Goal: Task Accomplishment & Management: Complete application form

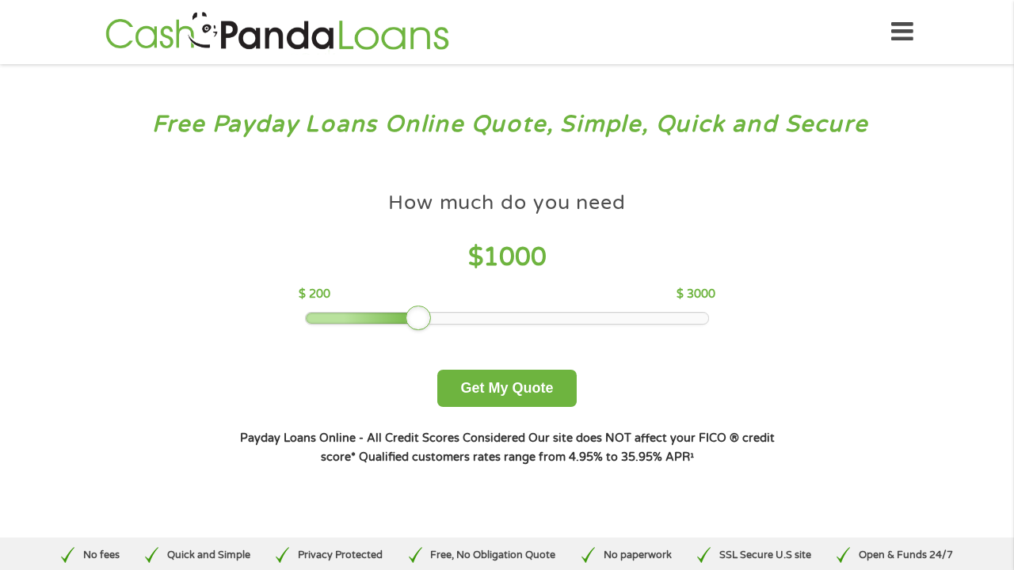
click at [415, 319] on div at bounding box center [418, 318] width 25 height 25
click at [462, 384] on button "Get My Quote" at bounding box center [506, 388] width 139 height 37
click at [470, 392] on button "Get My Quote" at bounding box center [506, 388] width 139 height 37
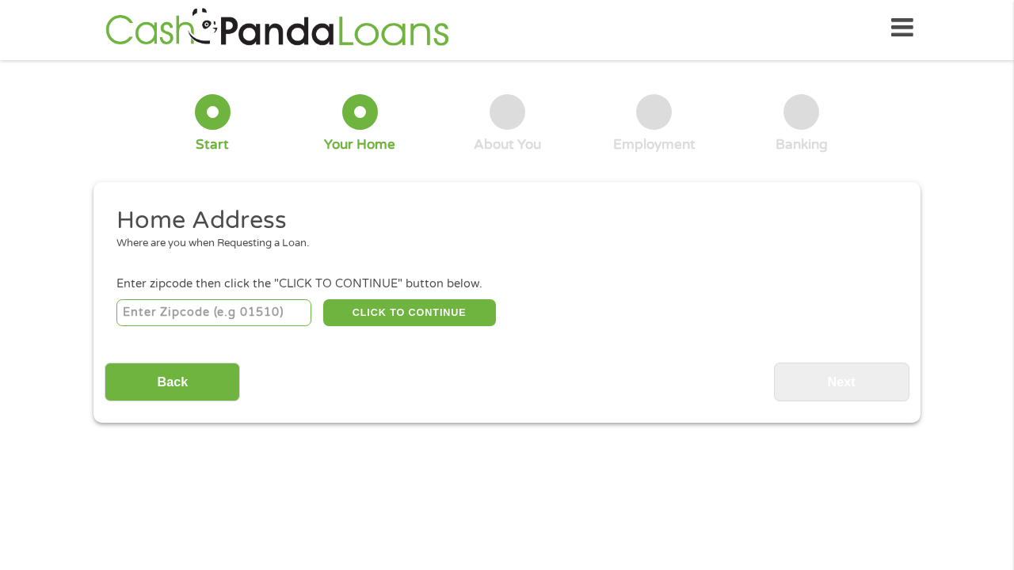
scroll to position [6, 6]
click at [174, 314] on input "number" at bounding box center [214, 312] width 196 height 27
type input "48359"
click at [367, 307] on button "CLICK TO CONTINUE" at bounding box center [409, 312] width 173 height 27
type input "48359"
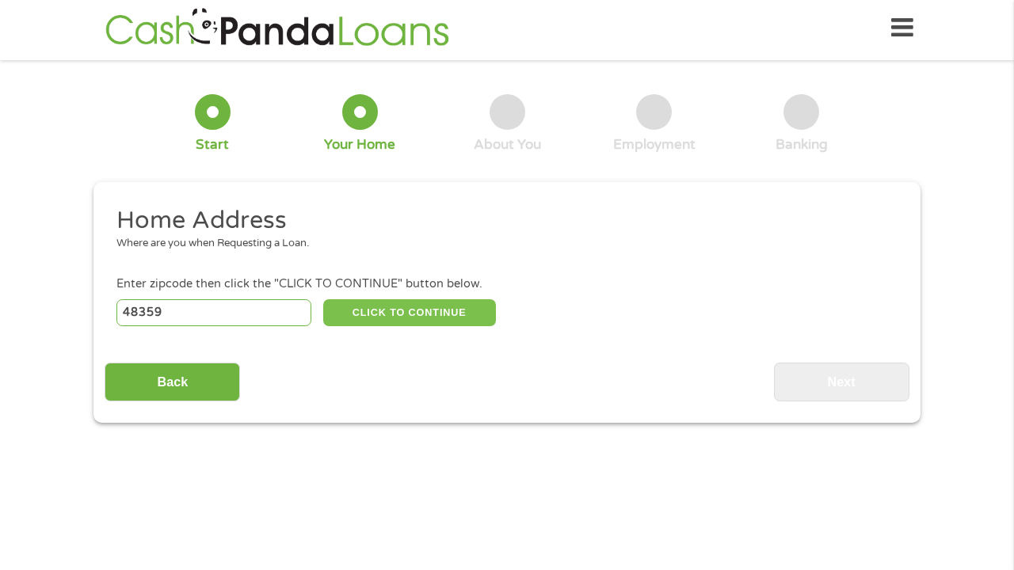
type input "Lake Orion"
select select "Michigan"
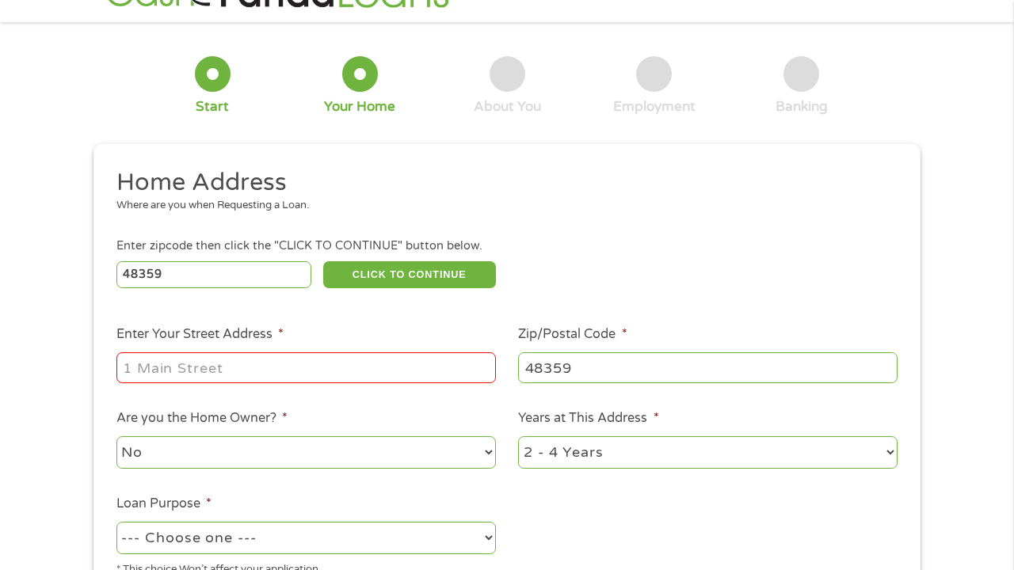
scroll to position [24, 0]
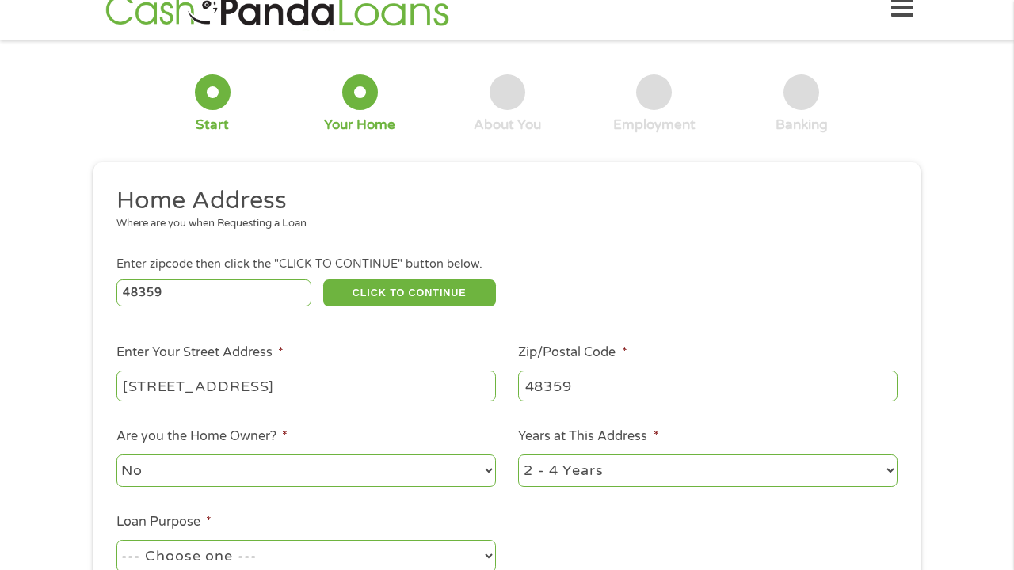
type input "26 Cardinal Hill Dr"
click at [650, 437] on span "*" at bounding box center [654, 437] width 9 height 16
click at [650, 455] on select "1 Year or less 1 - 2 Years 2 - 4 Years Over 4 Years" at bounding box center [707, 471] width 379 height 32
click at [799, 276] on div "48359 CLICK TO CONTINUE Please recheck your Zipcode, it seems to be Incorrect" at bounding box center [506, 292] width 781 height 32
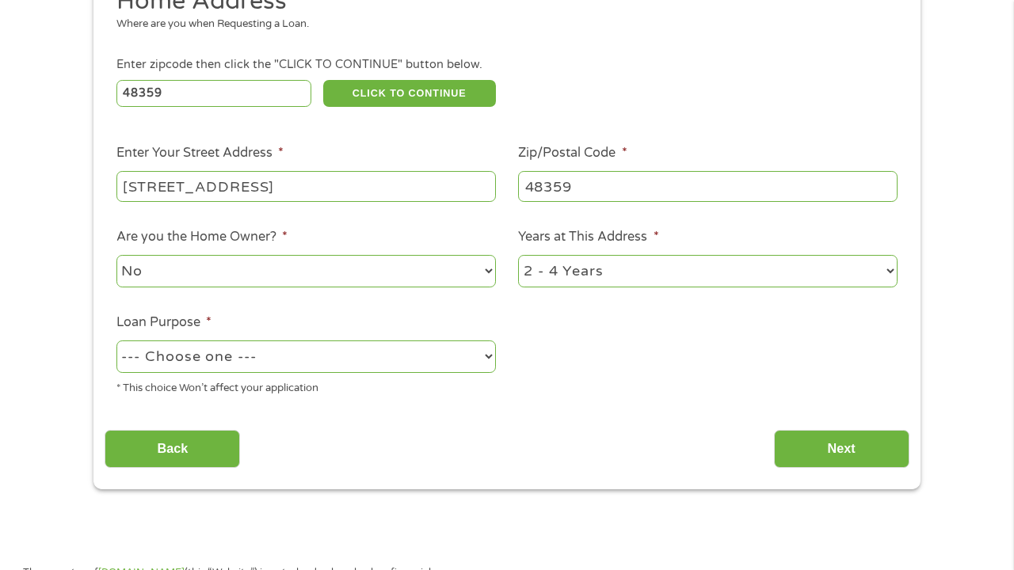
scroll to position [224, 0]
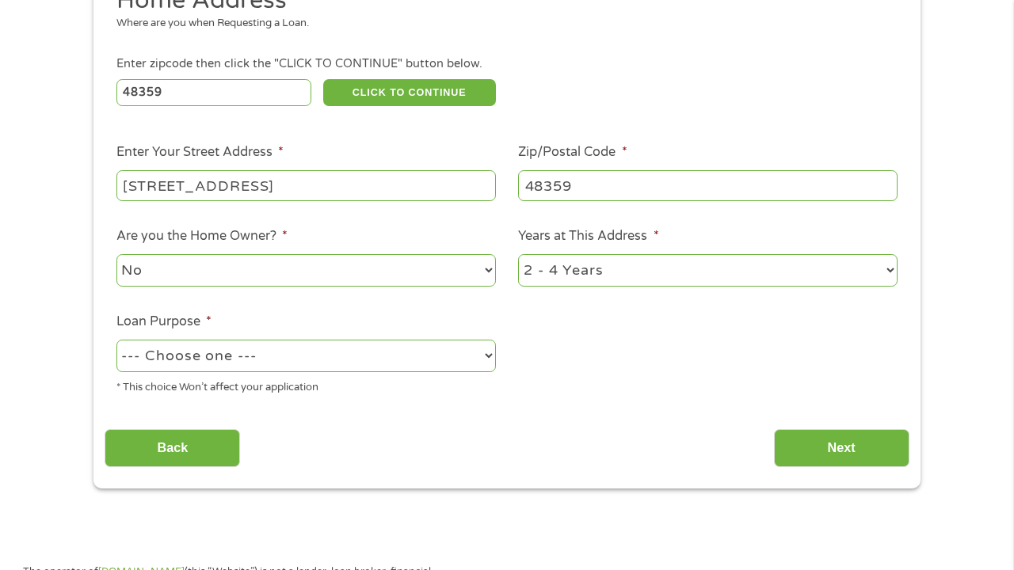
select select "shorttermcash"
click at [1012, 307] on div "1 Start 2 Your Home 3 About You 4 Employment 5 Banking 6 This field is hidden w…" at bounding box center [507, 170] width 1014 height 638
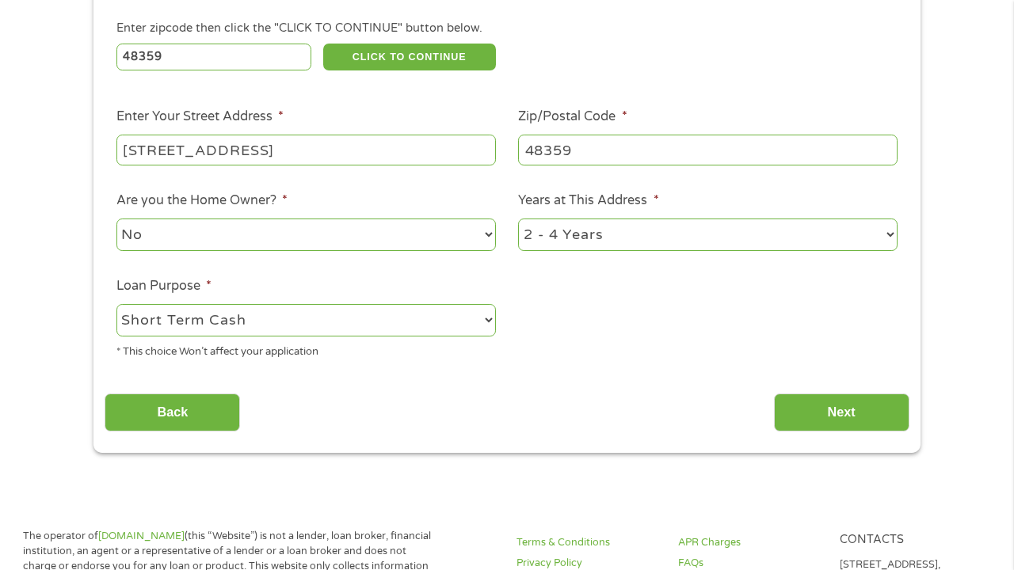
scroll to position [271, 0]
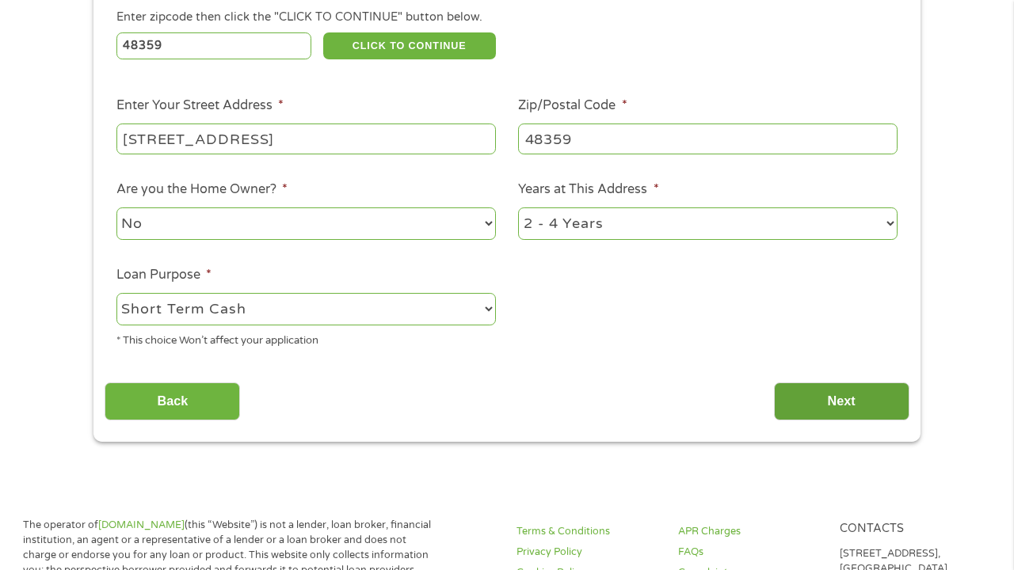
click at [847, 402] on input "Next" at bounding box center [841, 402] width 135 height 39
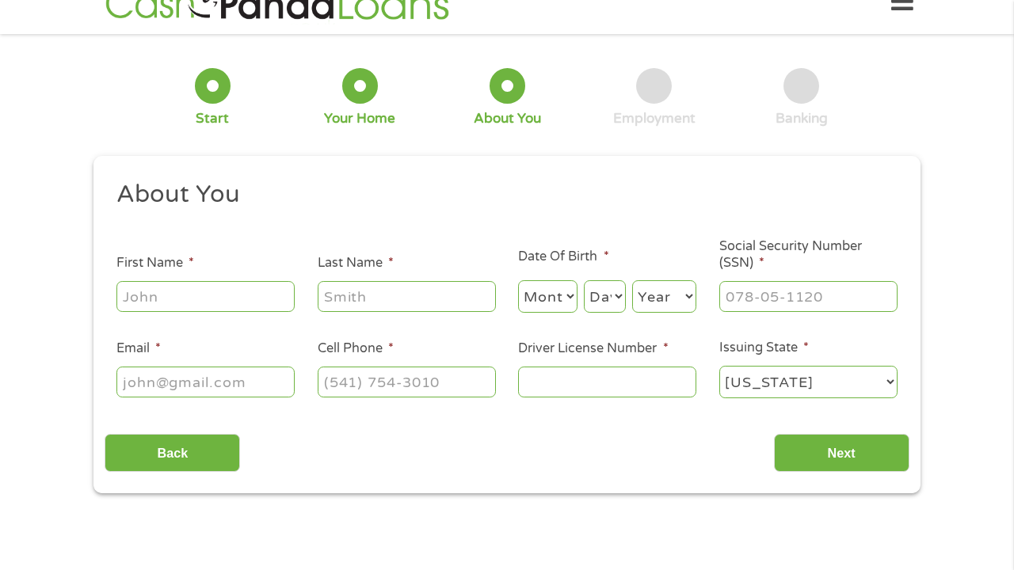
scroll to position [4, 0]
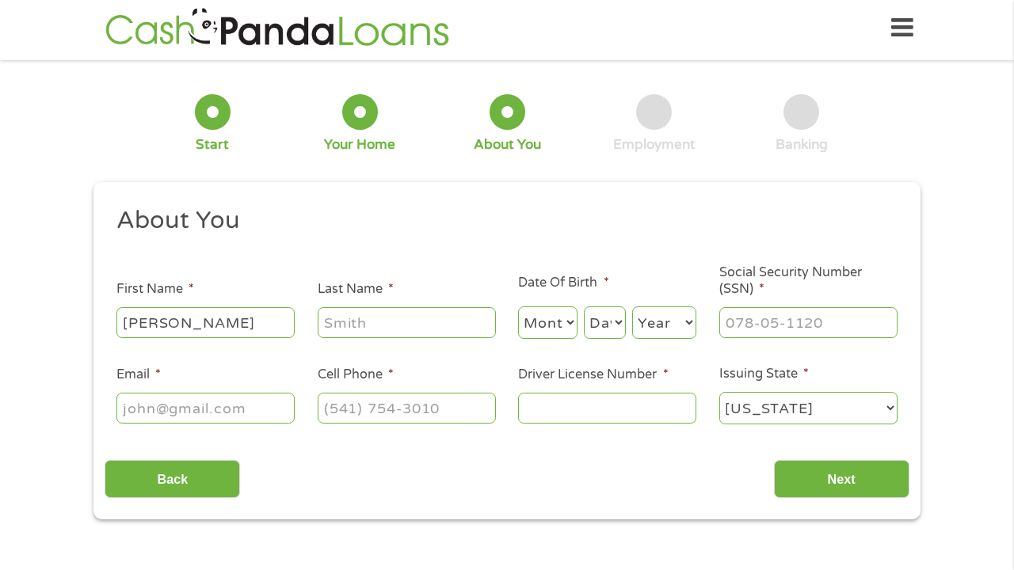
type input "William"
type input "McDonald"
select select "10"
select select "22"
select select "1997"
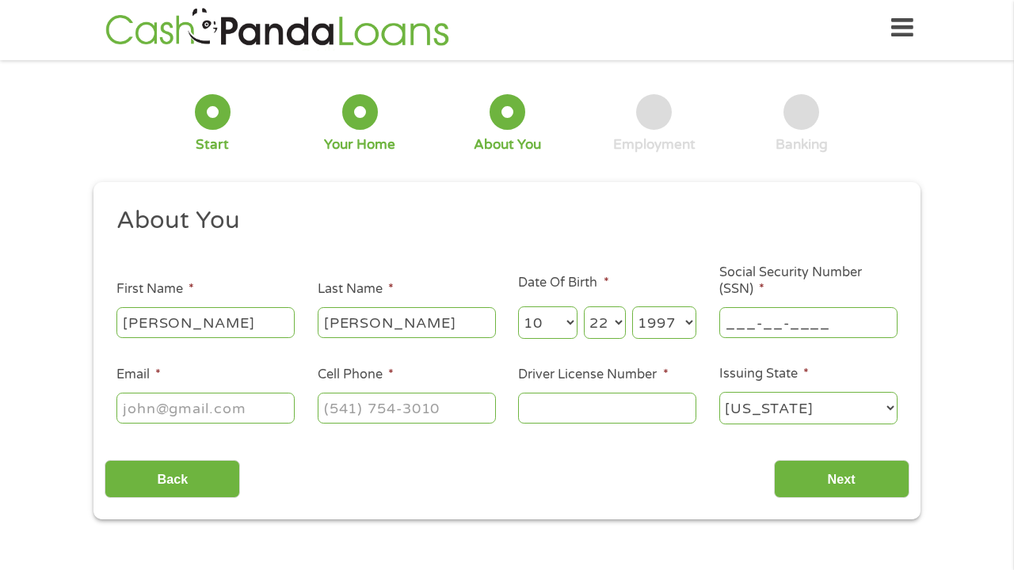
click at [747, 326] on input "___-__-____" at bounding box center [808, 322] width 178 height 30
type input "382-21-8896"
type input "bdmrambo442@gmail.com"
type input "(248) 791-4910"
click at [574, 414] on input "Driver License Number *" at bounding box center [607, 408] width 178 height 30
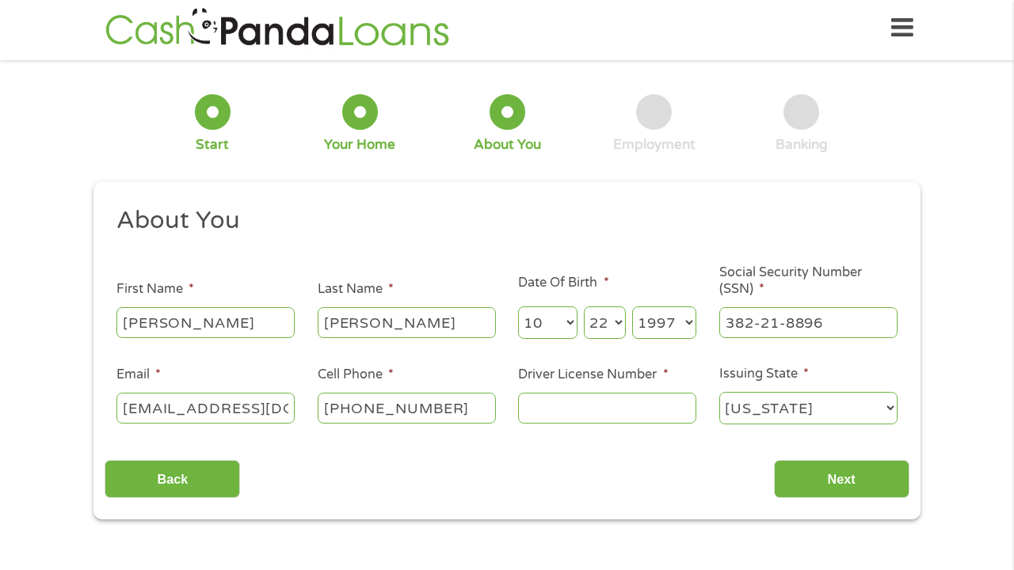
type input "m"
type input "M235887507815"
click at [806, 491] on input "Next" at bounding box center [841, 479] width 135 height 39
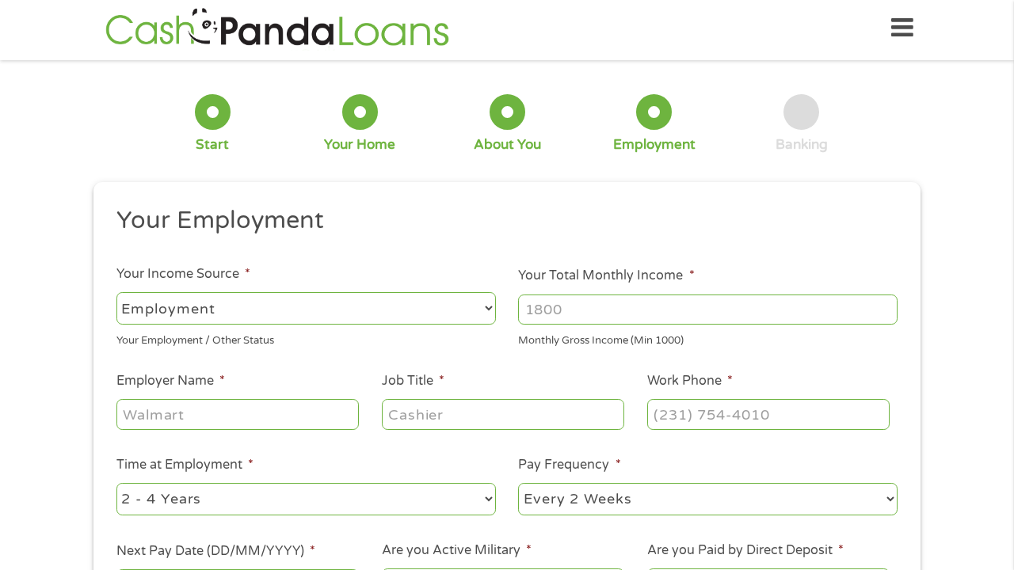
scroll to position [6, 6]
click at [558, 314] on input "Your Total Monthly Income *" at bounding box center [707, 310] width 379 height 30
click at [878, 305] on input "1000" at bounding box center [707, 310] width 379 height 30
click at [886, 310] on input "1000" at bounding box center [707, 310] width 379 height 30
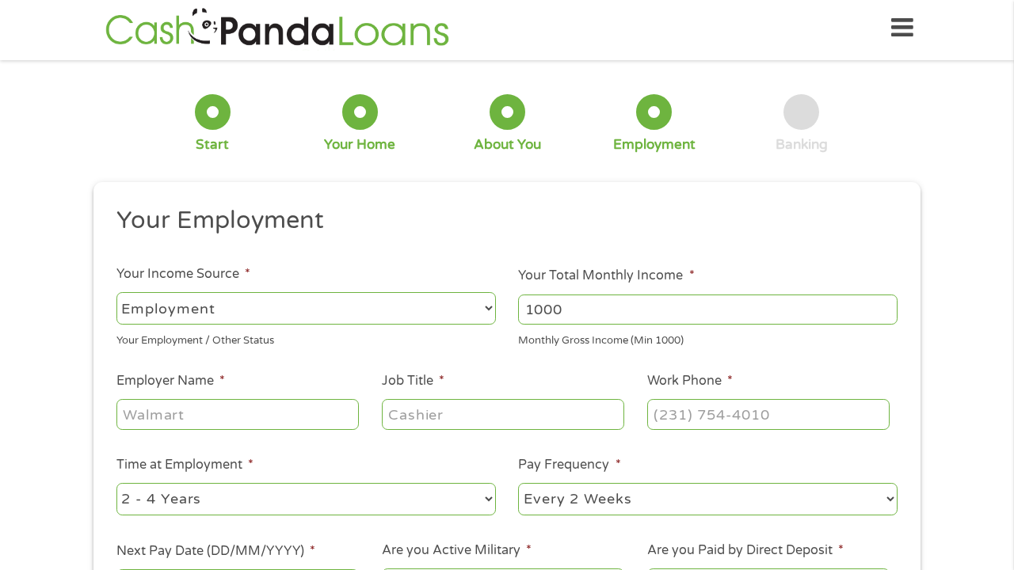
click at [886, 310] on input "1000" at bounding box center [707, 310] width 379 height 30
click at [886, 315] on input "1000" at bounding box center [707, 310] width 379 height 30
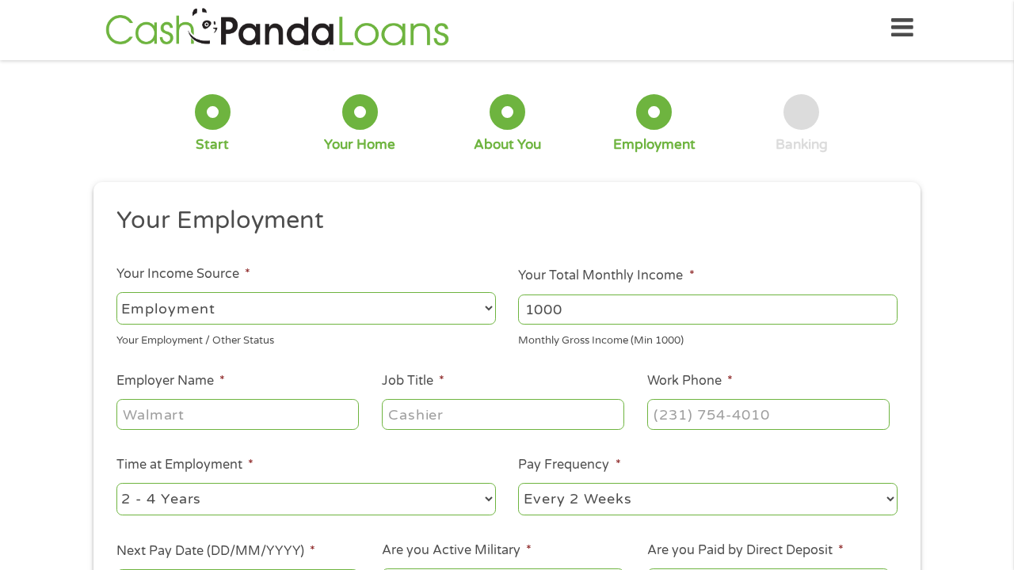
click at [886, 311] on input "1000" at bounding box center [707, 310] width 379 height 30
click at [886, 305] on input "1001" at bounding box center [707, 310] width 379 height 30
click at [886, 305] on input "1002" at bounding box center [707, 310] width 379 height 30
click at [883, 305] on input "1703" at bounding box center [707, 310] width 379 height 30
click at [885, 311] on input "1702" at bounding box center [707, 310] width 379 height 30
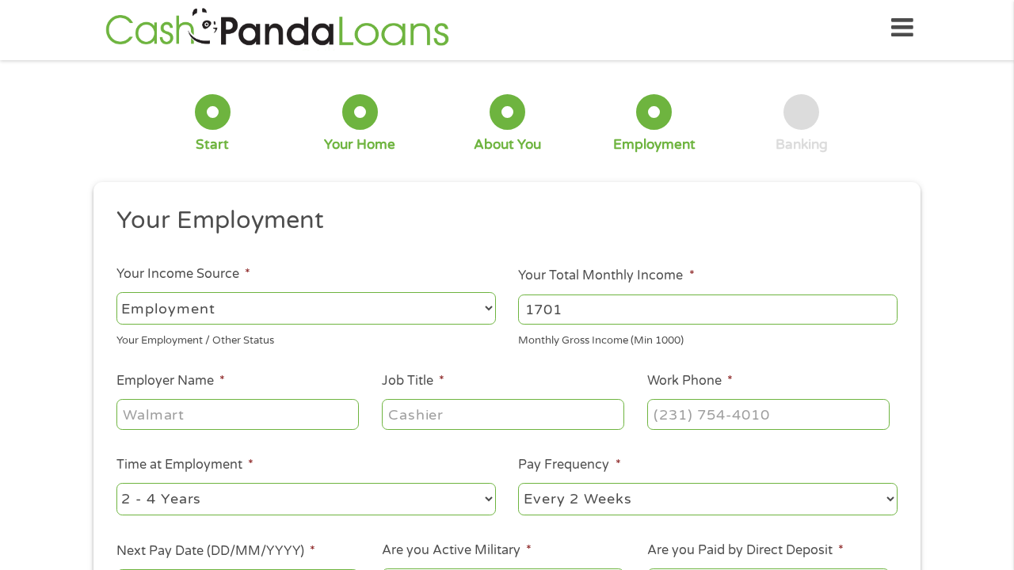
click at [885, 311] on input "1701" at bounding box center [707, 310] width 379 height 30
type input "1700"
click at [886, 314] on input "1700" at bounding box center [707, 310] width 379 height 30
type input "Taco Bell"
type input "Crew Member"
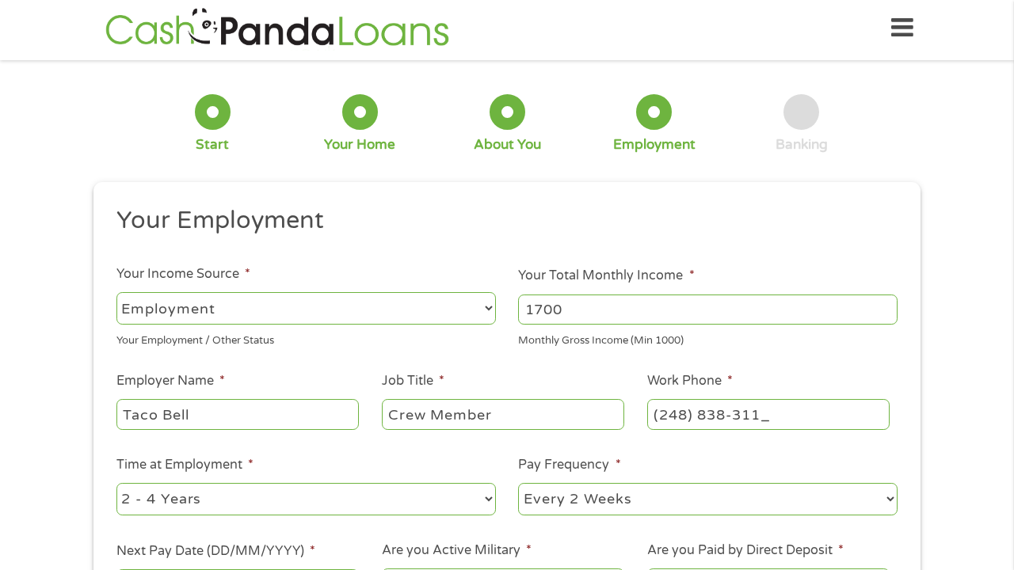
type input "(248) 838-3117"
click at [883, 443] on ul "Your Employment Your Income Source * --- Choose one --- Employment Self Employe…" at bounding box center [507, 410] width 804 height 410
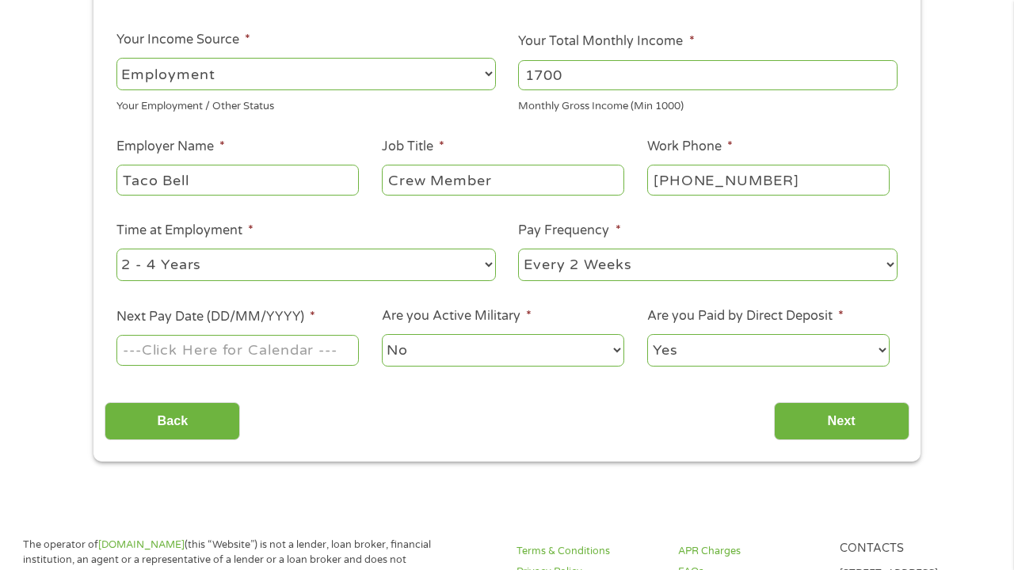
scroll to position [243, 0]
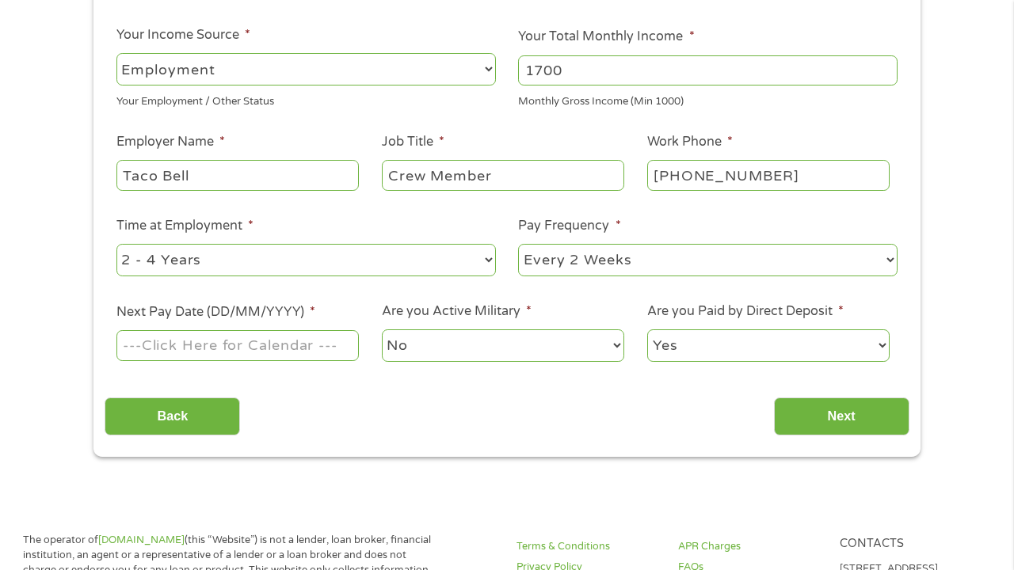
click at [303, 345] on input "Next Pay Date (DD/MM/YYYY) *" at bounding box center [237, 345] width 242 height 30
click at [302, 423] on div "Back Next" at bounding box center [507, 411] width 804 height 50
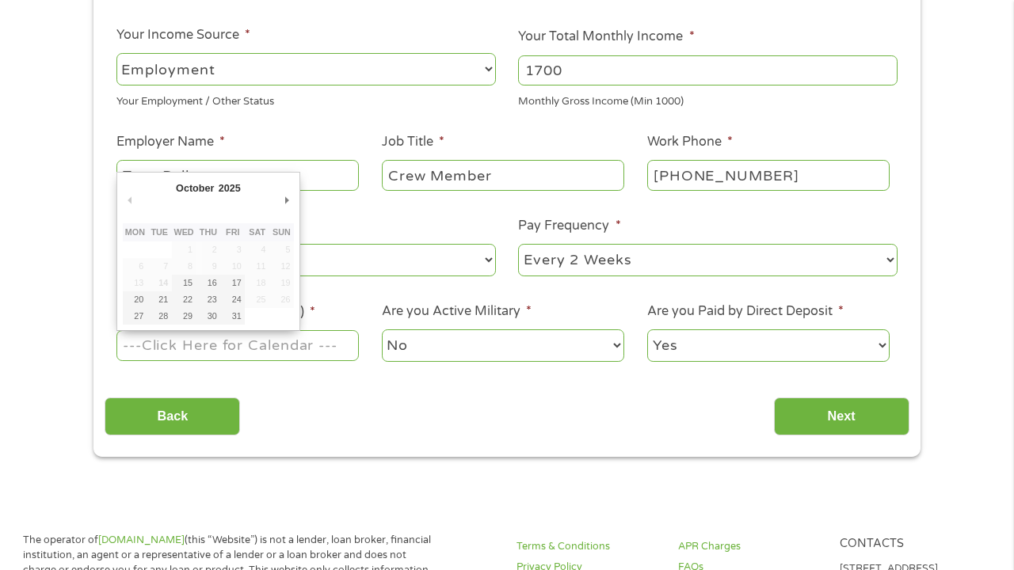
click at [293, 346] on input "Next Pay Date (DD/MM/YYYY) *" at bounding box center [237, 345] width 242 height 30
click at [333, 356] on input "24/10/2025" at bounding box center [237, 345] width 242 height 30
type input "28/10/2025"
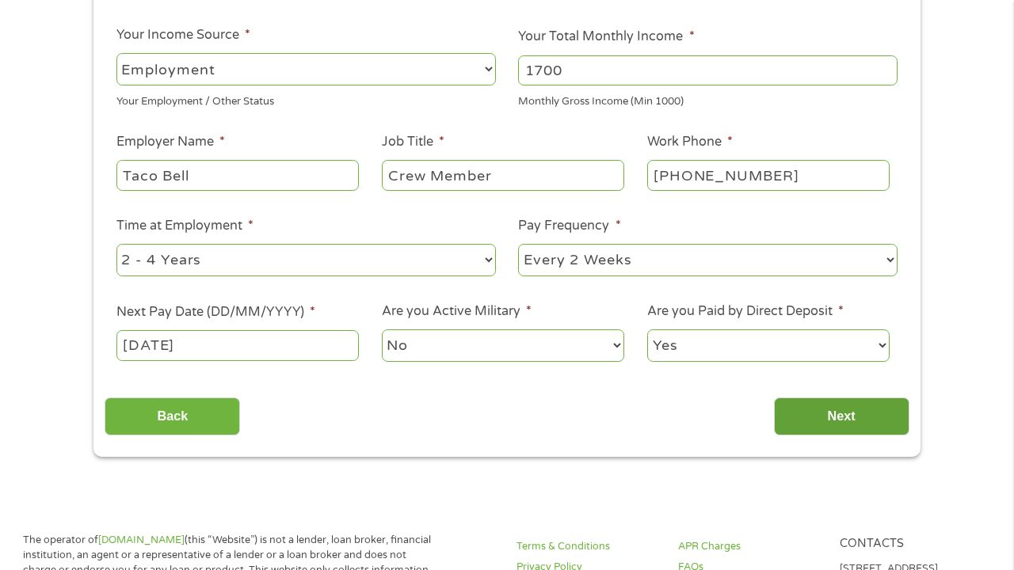
click at [823, 422] on input "Next" at bounding box center [841, 417] width 135 height 39
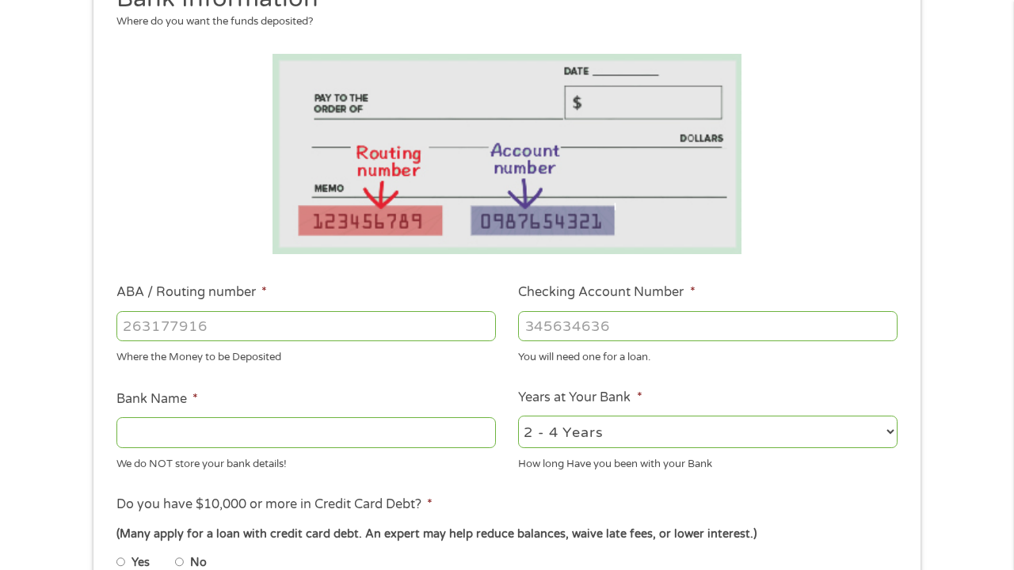
scroll to position [227, 0]
click at [281, 318] on input "ABA / Routing number *" at bounding box center [305, 326] width 379 height 30
type input "-2"
click at [782, 188] on li at bounding box center [507, 153] width 804 height 200
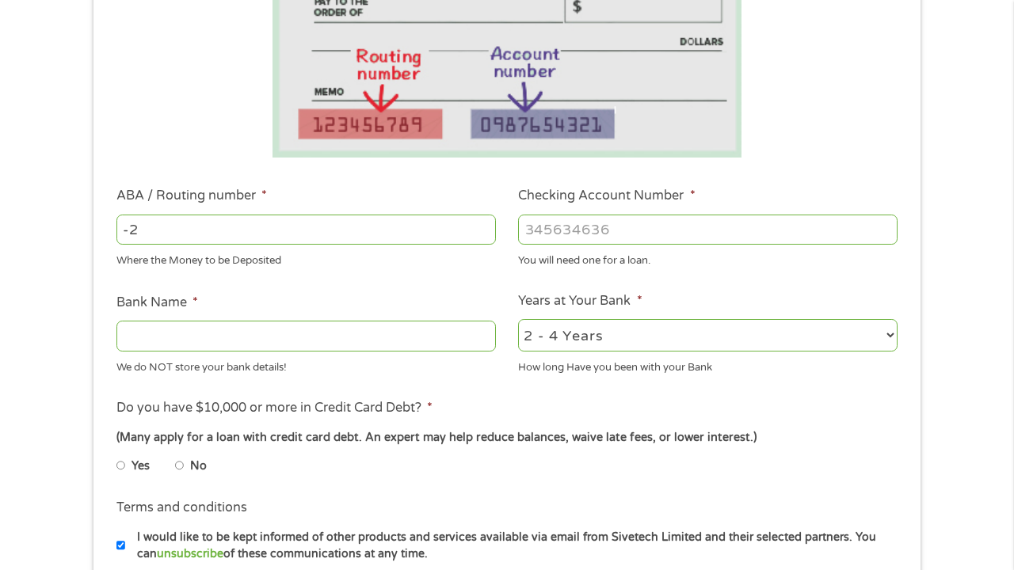
scroll to position [322, 0]
click at [419, 234] on input "-2" at bounding box center [305, 230] width 379 height 30
type input "072405455"
type input "FIFTH THIRD BANK"
type input "072405455"
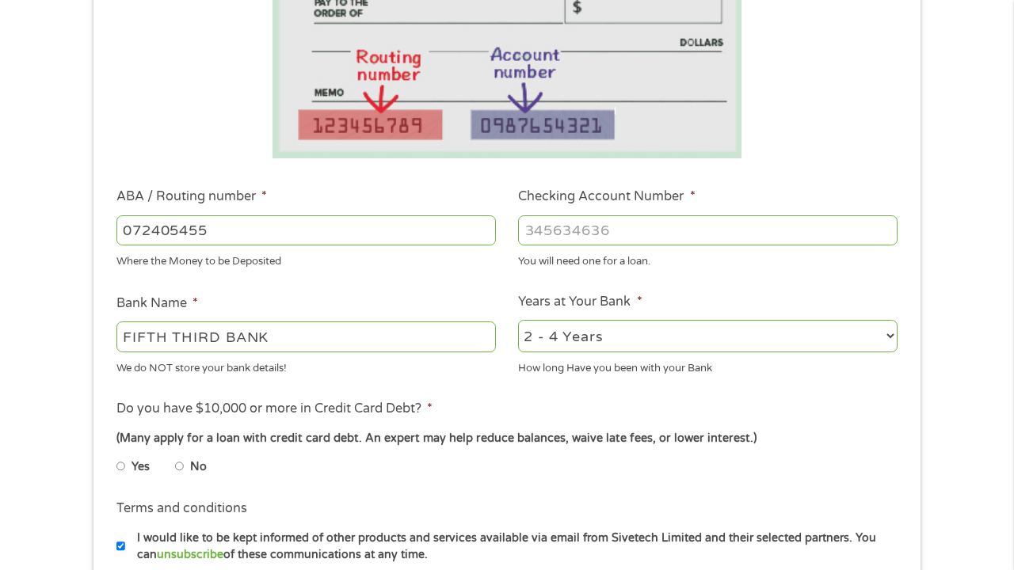
click at [550, 225] on input "Checking Account Number *" at bounding box center [707, 230] width 379 height 30
type input "7987479602"
click at [656, 294] on li "Years at Your Bank * 2 - 4 Years 6 - 12 Months 1 - 2 Years Over 4 Years How lon…" at bounding box center [708, 334] width 402 height 84
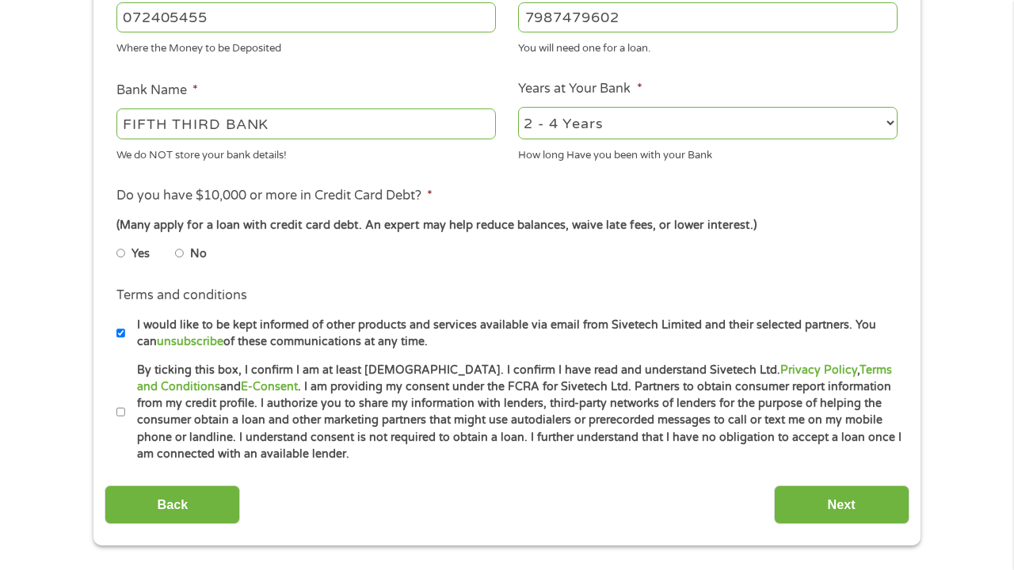
scroll to position [540, 0]
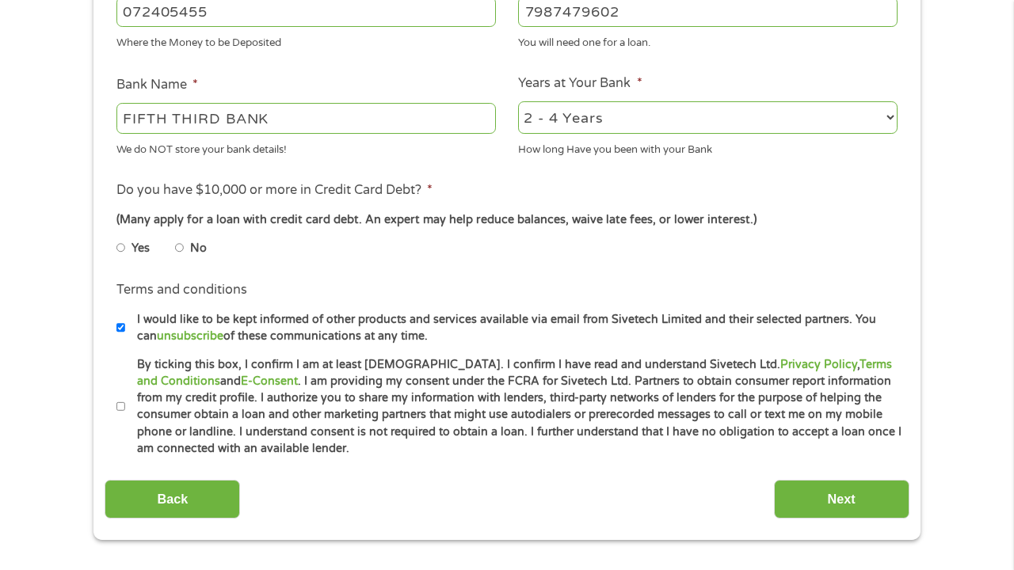
click at [181, 249] on input "No" at bounding box center [180, 247] width 10 height 25
radio input "true"
click at [118, 405] on input "By ticking this box, I confirm I am at least 18 years old. I confirm I have rea…" at bounding box center [121, 406] width 10 height 25
checkbox input "true"
click at [802, 493] on input "Next" at bounding box center [841, 499] width 135 height 39
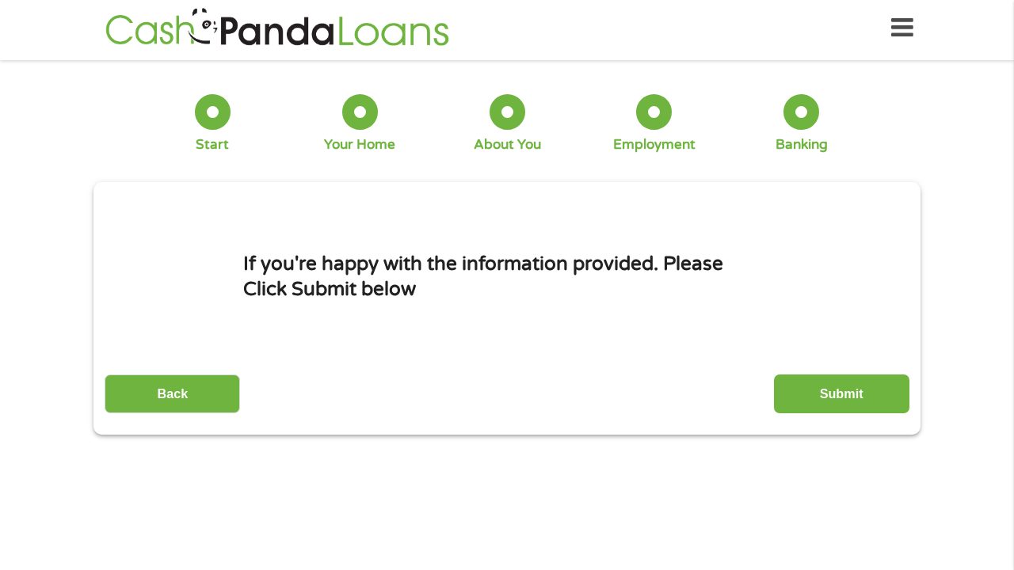
scroll to position [6, 6]
click at [808, 394] on input "Submit" at bounding box center [841, 394] width 135 height 39
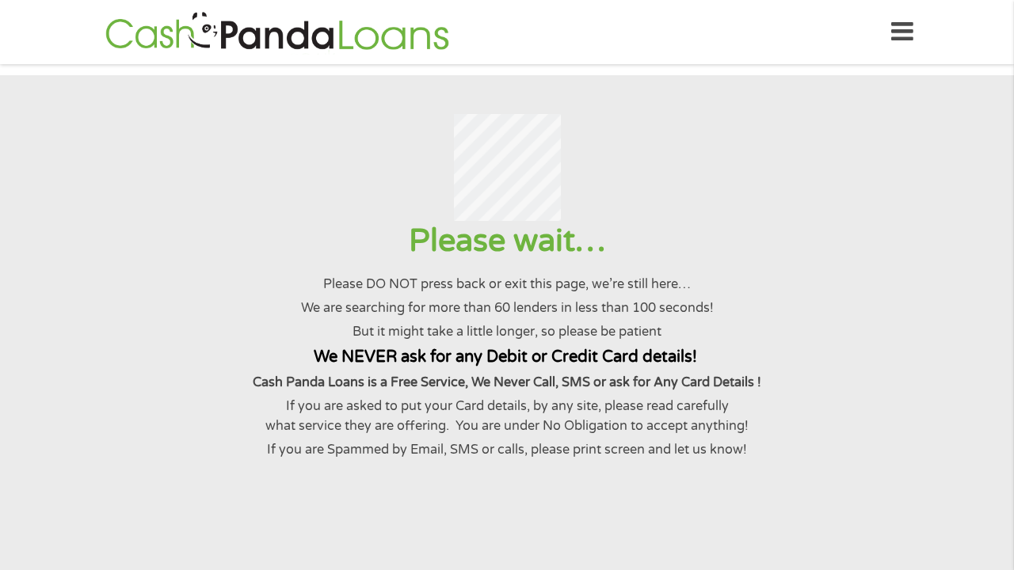
scroll to position [0, 0]
